Goal: Download file/media

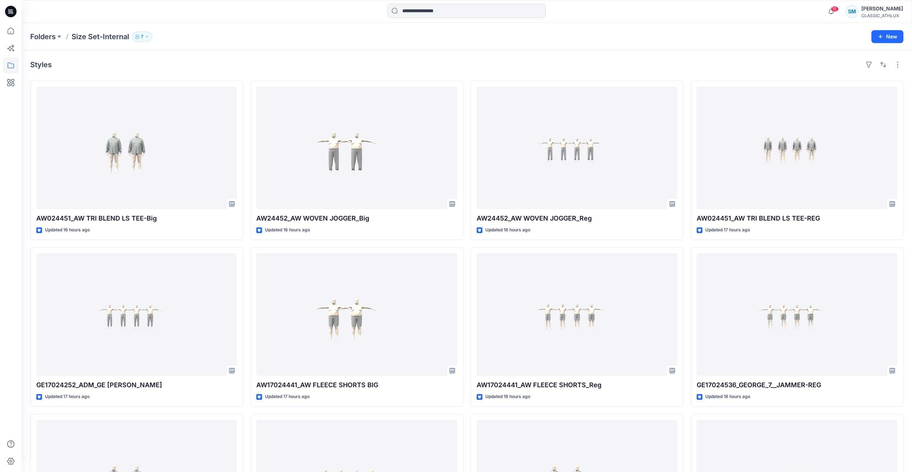
scroll to position [751, 0]
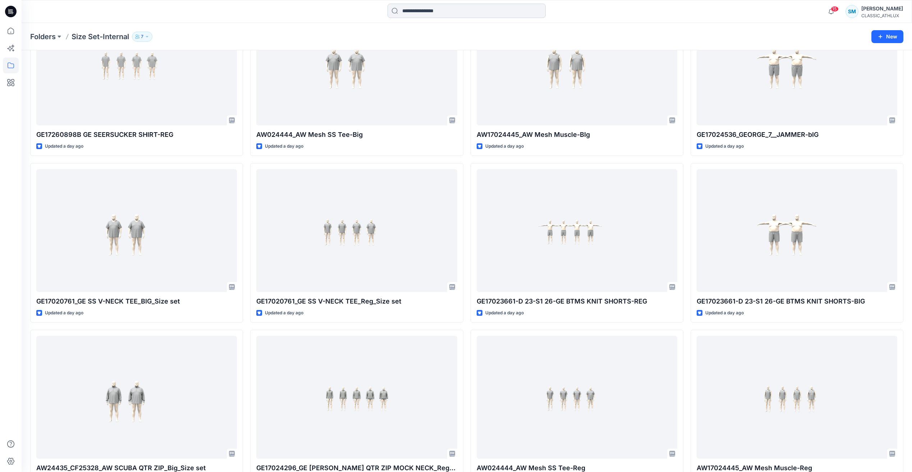
click at [443, 14] on input at bounding box center [467, 11] width 158 height 14
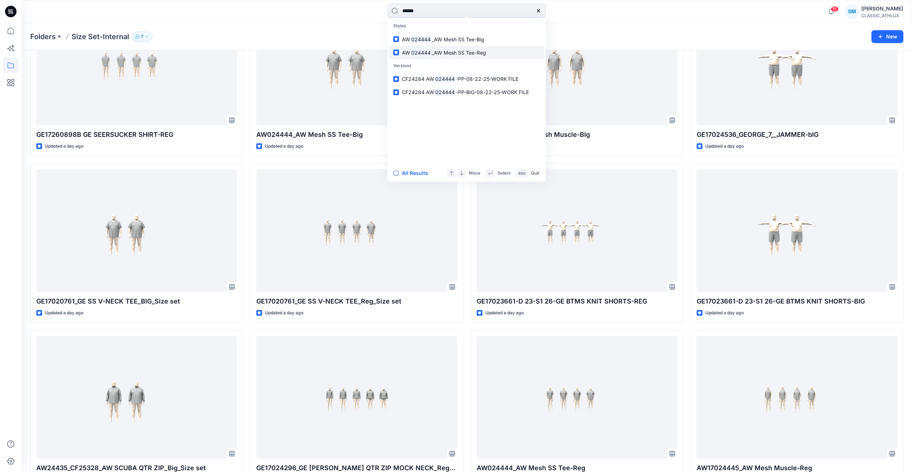
type input "******"
click at [491, 54] on link "AW 024444 _AW Mesh SS Tee-Reg" at bounding box center [466, 52] width 155 height 13
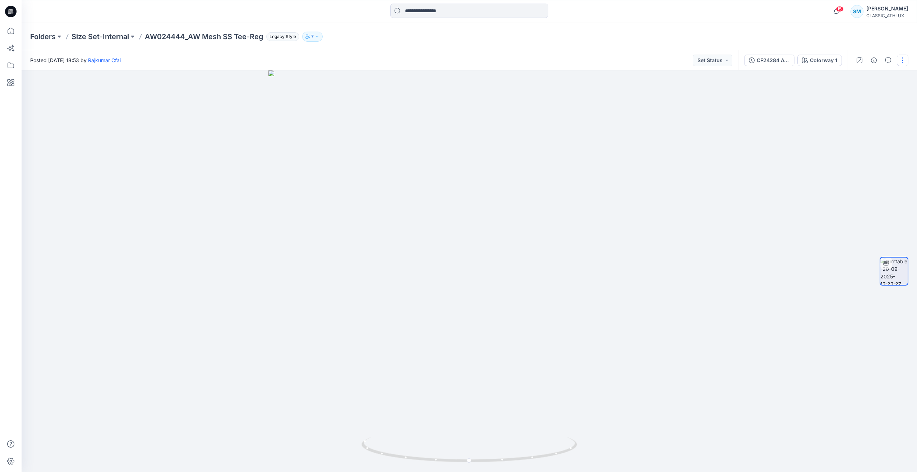
click at [904, 61] on button "button" at bounding box center [903, 61] width 12 height 12
click at [773, 61] on div "CF24284 AW024444-PP-08-22-25-WORK FILE" at bounding box center [773, 60] width 33 height 8
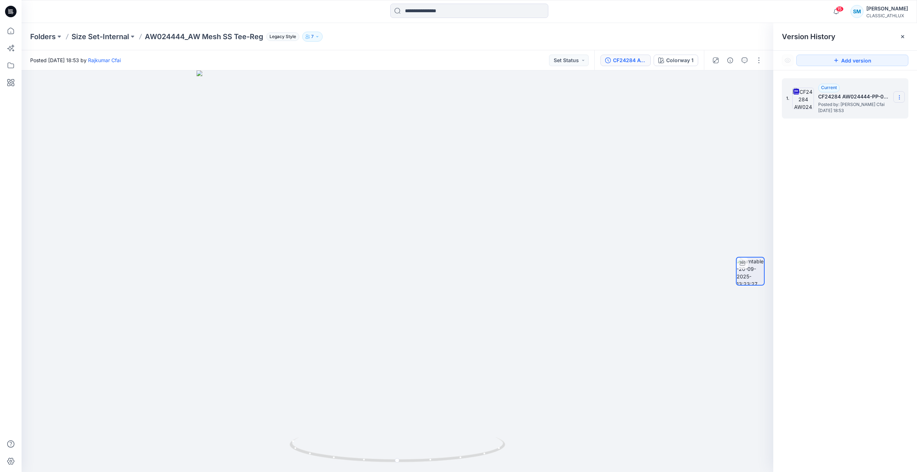
click at [904, 96] on section at bounding box center [900, 97] width 12 height 12
click at [860, 111] on span "Download Source BW File" at bounding box center [863, 111] width 60 height 9
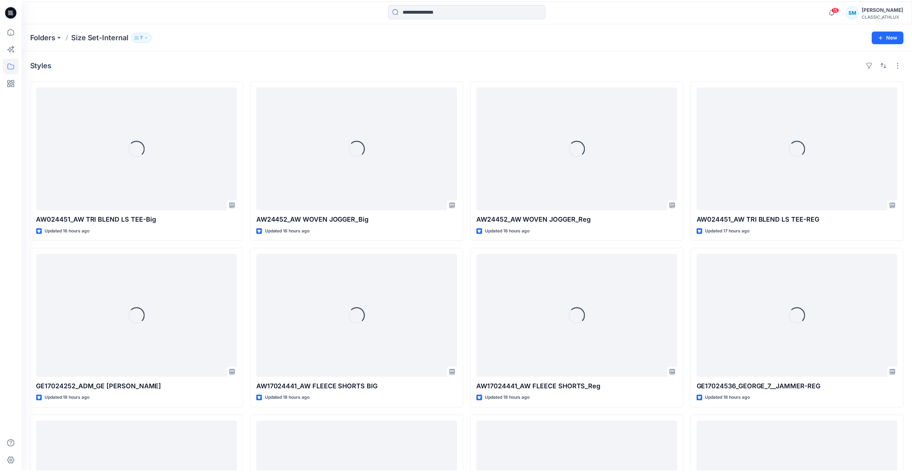
scroll to position [751, 0]
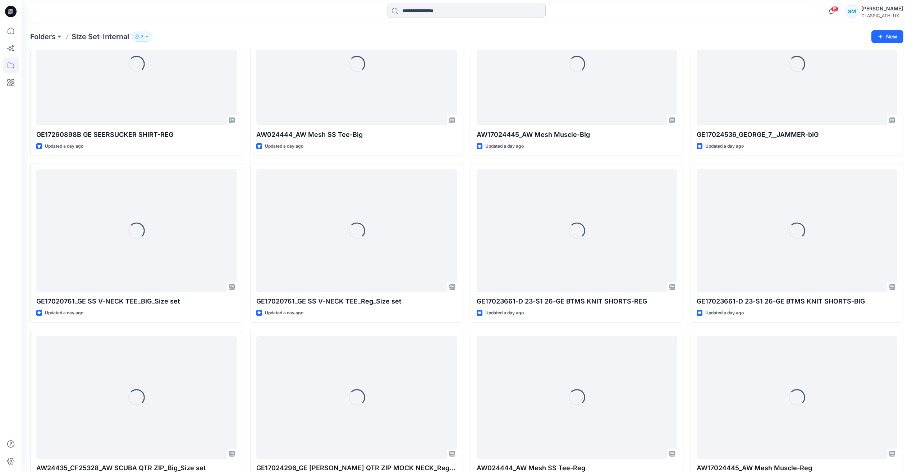
click at [425, 10] on input at bounding box center [467, 11] width 158 height 14
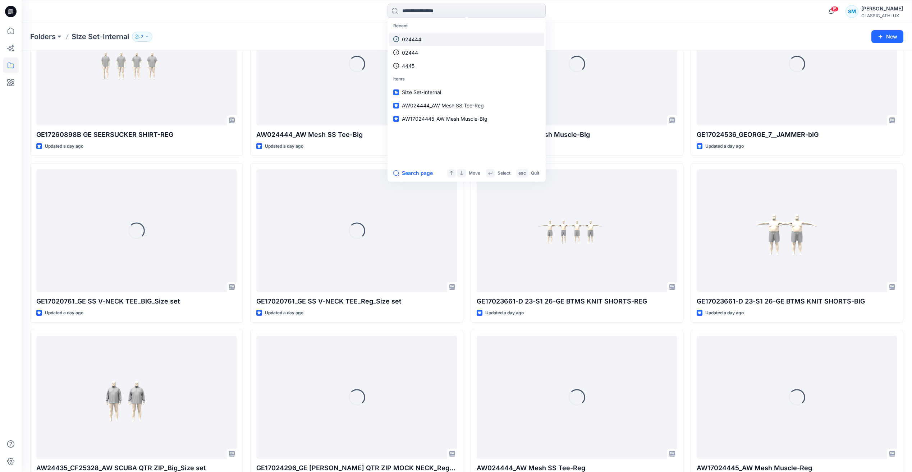
click at [425, 39] on link "024444" at bounding box center [466, 39] width 155 height 13
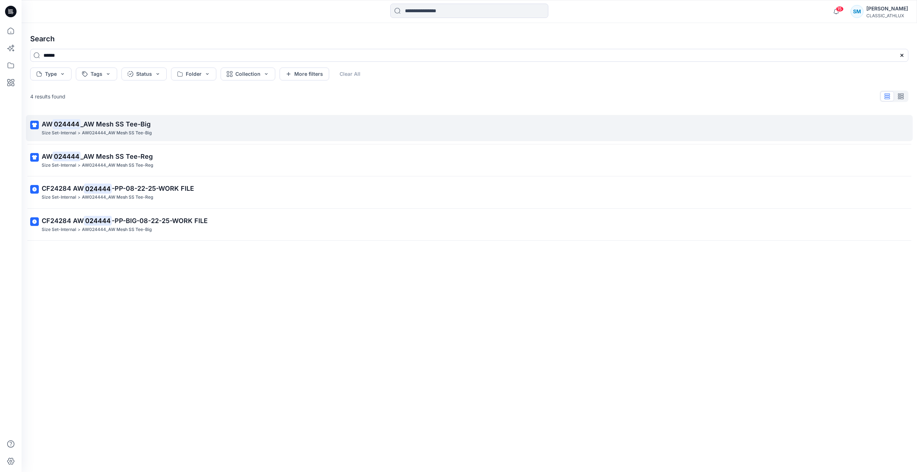
click at [174, 122] on p "AW 024444 _AW Mesh SS Tee-Big" at bounding box center [469, 124] width 854 height 10
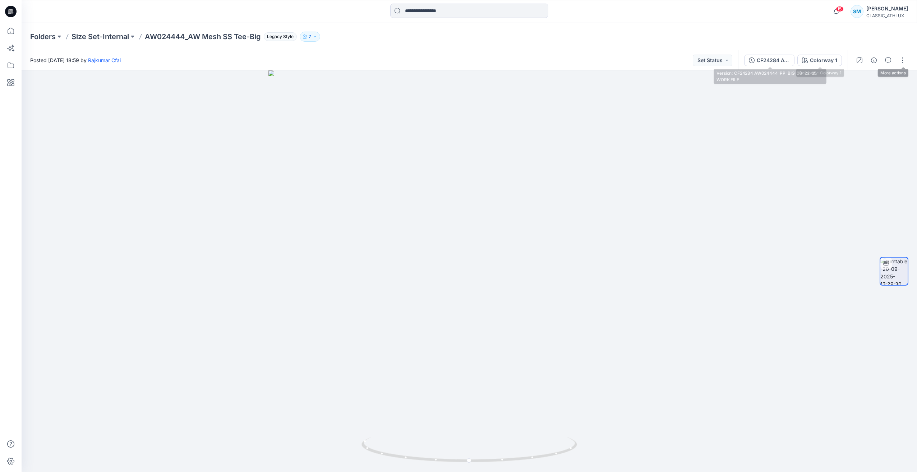
click at [773, 64] on div "CF24284 AW024444-PP-BIG-08-22-25-WORK FILE" at bounding box center [773, 60] width 33 height 8
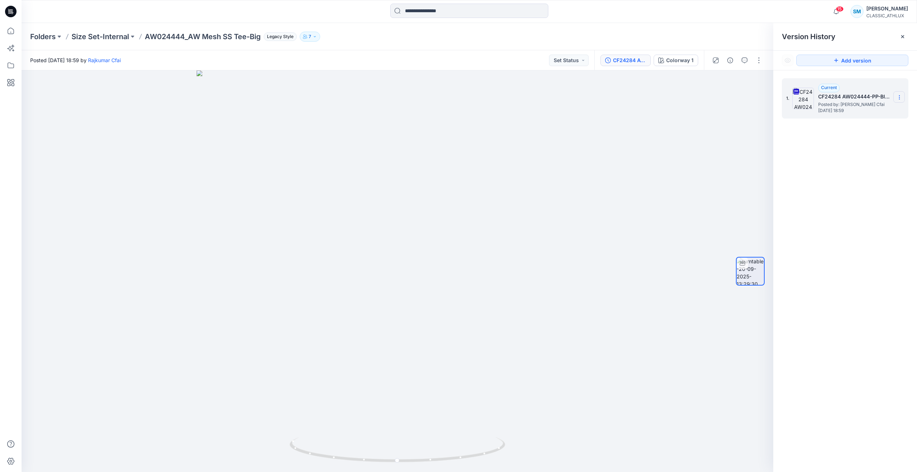
click at [900, 97] on icon at bounding box center [900, 98] width 6 height 6
click at [859, 113] on span "Download Source BW File" at bounding box center [863, 111] width 60 height 9
click at [855, 162] on div "1. Current CF24284 AW024444-PP-BIG-08-22-25-WORK FILE Posted by: [PERSON_NAME] …" at bounding box center [846, 276] width 144 height 412
drag, startPoint x: 427, startPoint y: 379, endPoint x: 453, endPoint y: 385, distance: 27.4
click at [427, 378] on div at bounding box center [398, 271] width 752 height 402
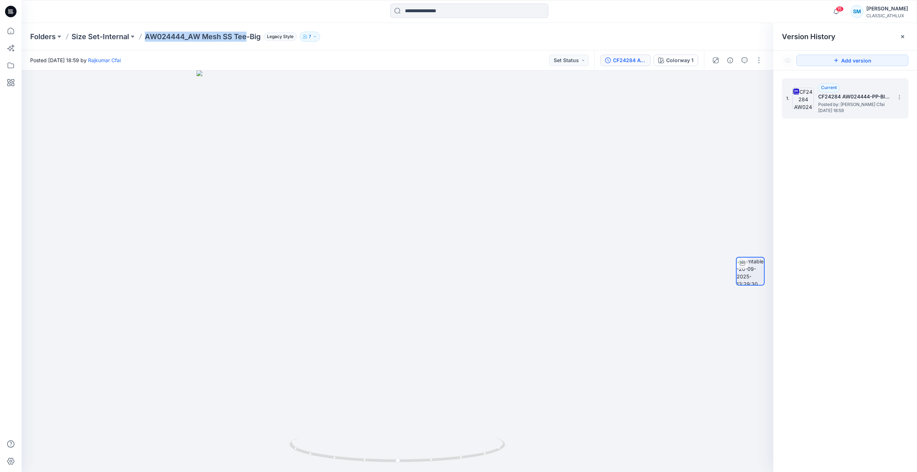
drag, startPoint x: 145, startPoint y: 34, endPoint x: 249, endPoint y: 45, distance: 104.2
click at [249, 45] on div "Folders Size Set-Internal AW024444_AW Mesh SS Tee-Big Legacy Style 7" at bounding box center [470, 36] width 896 height 27
copy p "AW024444_AW Mesh SS Tee"
